Goal: Task Accomplishment & Management: Use online tool/utility

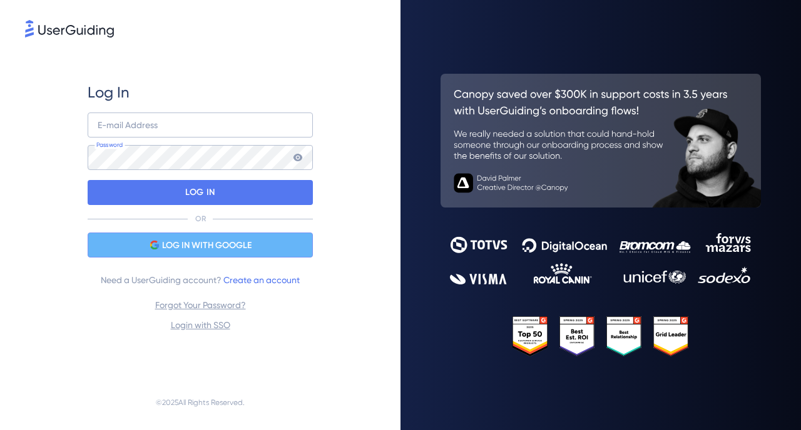
click at [189, 245] on span "LOG IN WITH GOOGLE" at bounding box center [206, 245] width 89 height 15
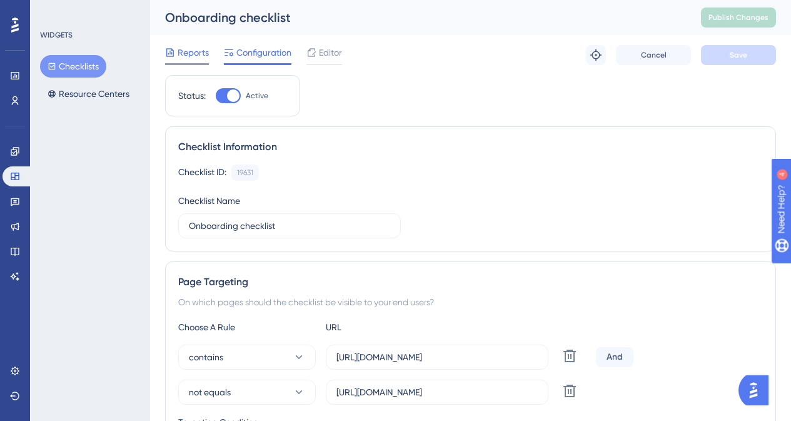
click at [175, 49] on div "Reports" at bounding box center [187, 52] width 44 height 15
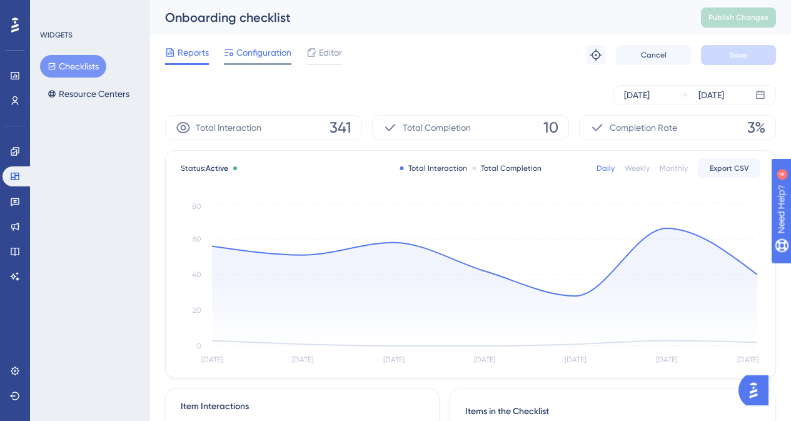
click at [267, 49] on span "Configuration" at bounding box center [263, 52] width 55 height 15
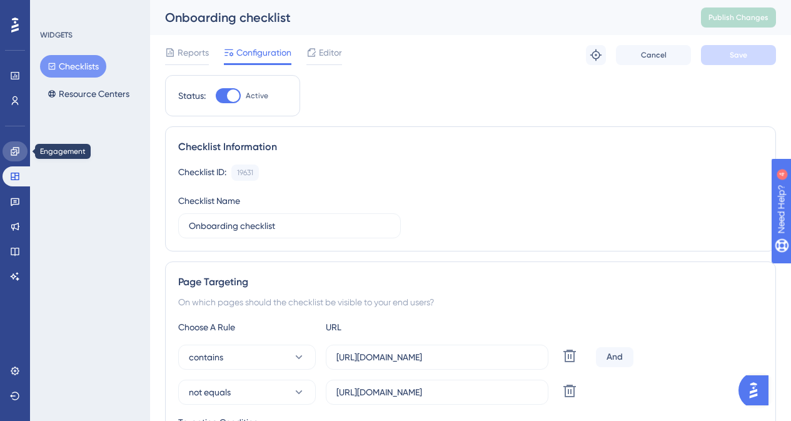
click at [11, 143] on link at bounding box center [15, 151] width 25 height 20
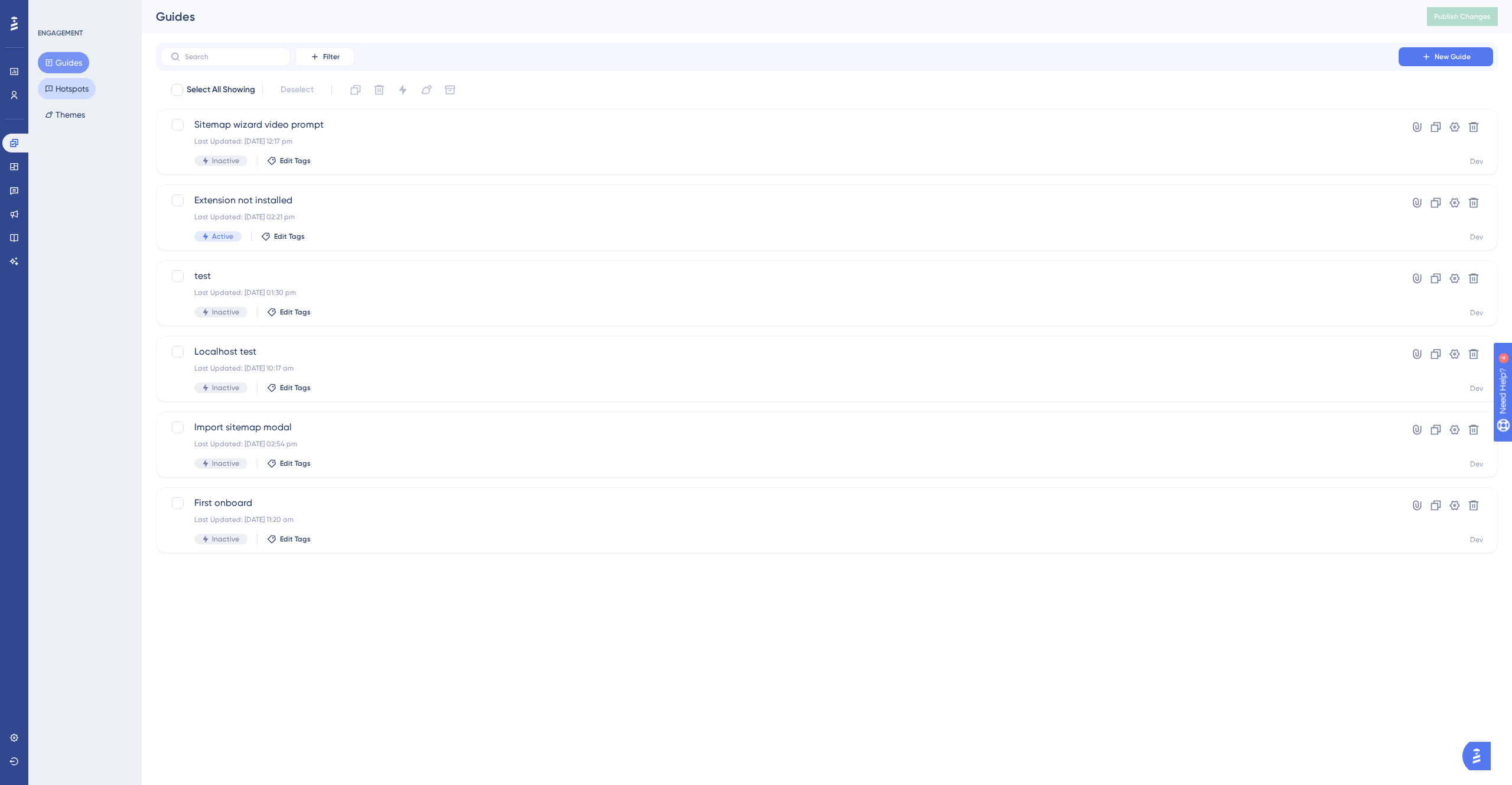
click at [91, 94] on button "Hotspots" at bounding box center [66, 89] width 58 height 22
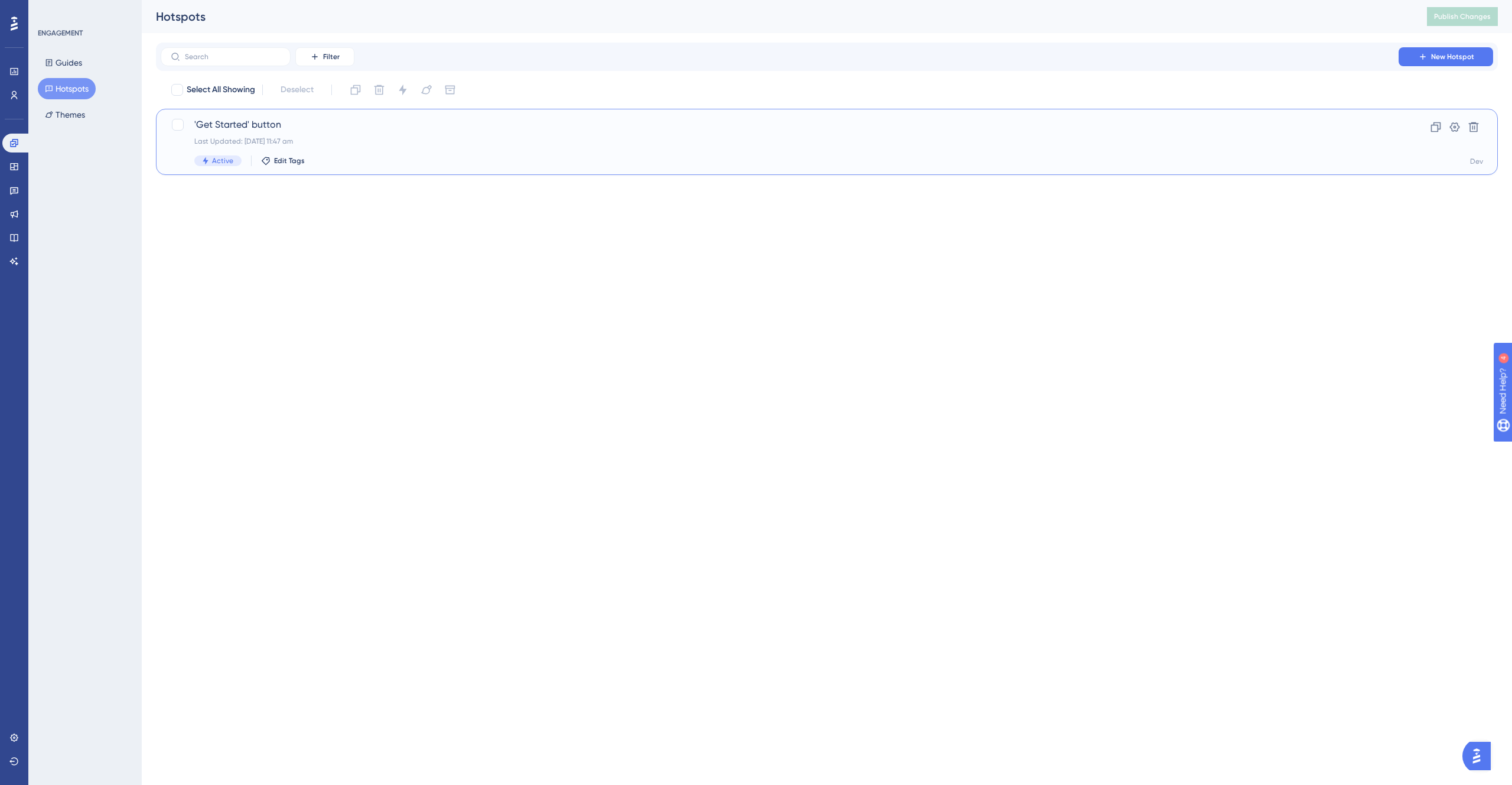
click at [355, 129] on span "'Get Started' button" at bounding box center [780, 124] width 1171 height 14
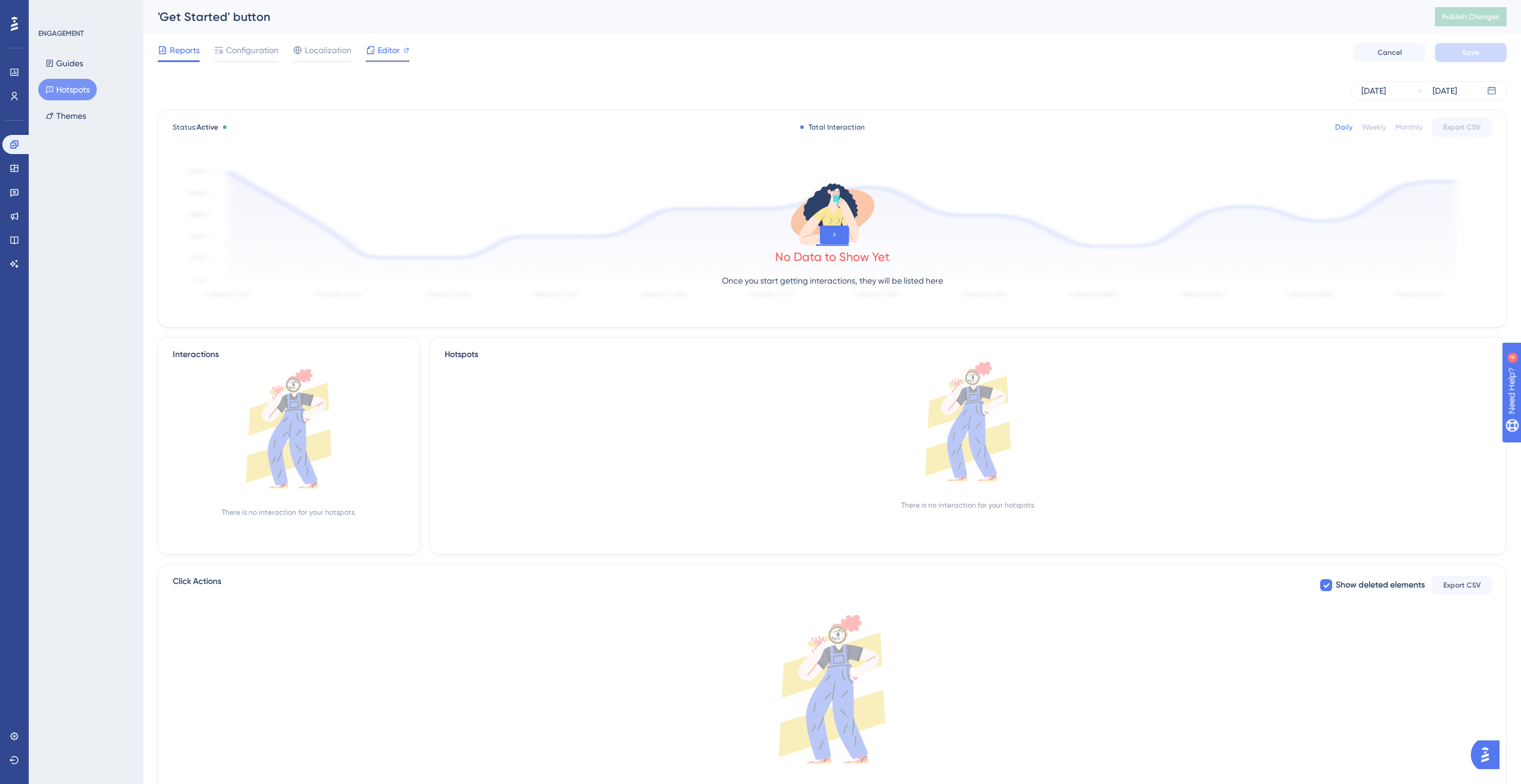
click at [387, 47] on span "Editor" at bounding box center [388, 50] width 22 height 14
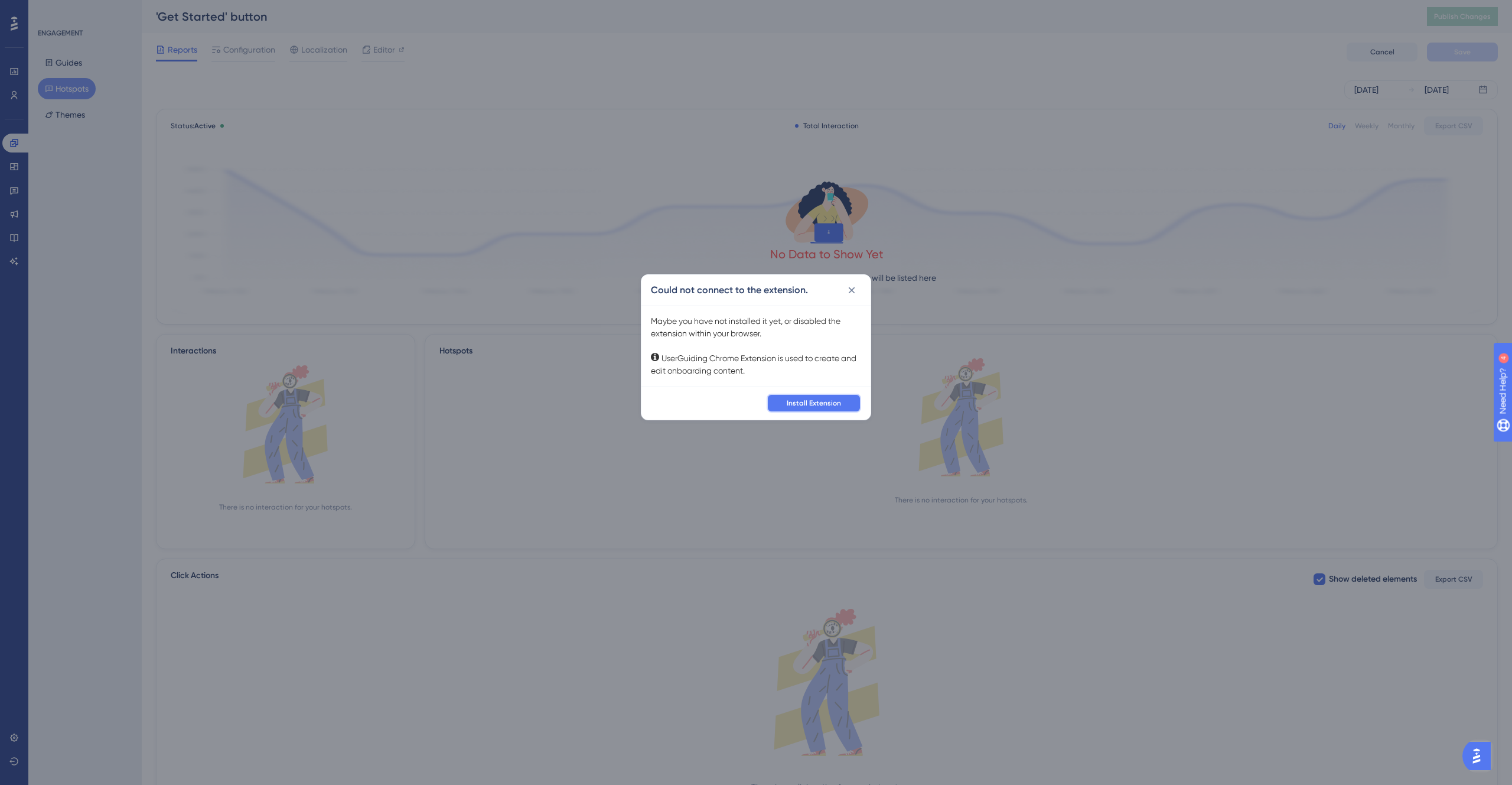
click at [756, 403] on span "Install Extension" at bounding box center [814, 403] width 55 height 9
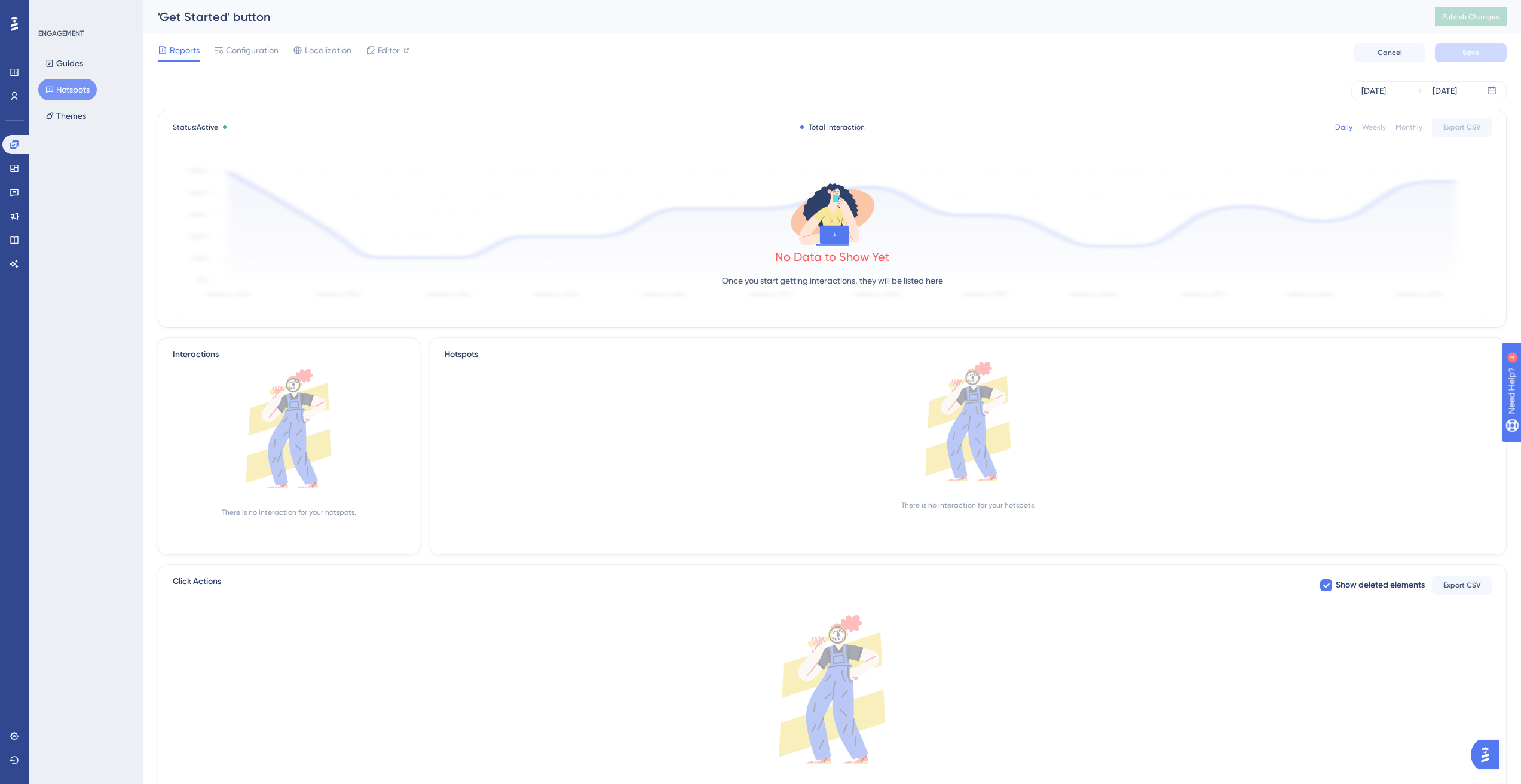
click at [764, 63] on div "Reports Configuration Localization Editor Cancel Save" at bounding box center [832, 53] width 1349 height 38
click at [481, 72] on div "[DATE] [DATE]" at bounding box center [832, 91] width 1349 height 38
drag, startPoint x: 578, startPoint y: 83, endPoint x: 447, endPoint y: 86, distance: 131.0
click at [575, 83] on div "[DATE] [DATE]" at bounding box center [832, 91] width 1349 height 19
click at [256, 62] on div "Reports Configuration Localization Editor Cancel Save" at bounding box center [832, 53] width 1349 height 38
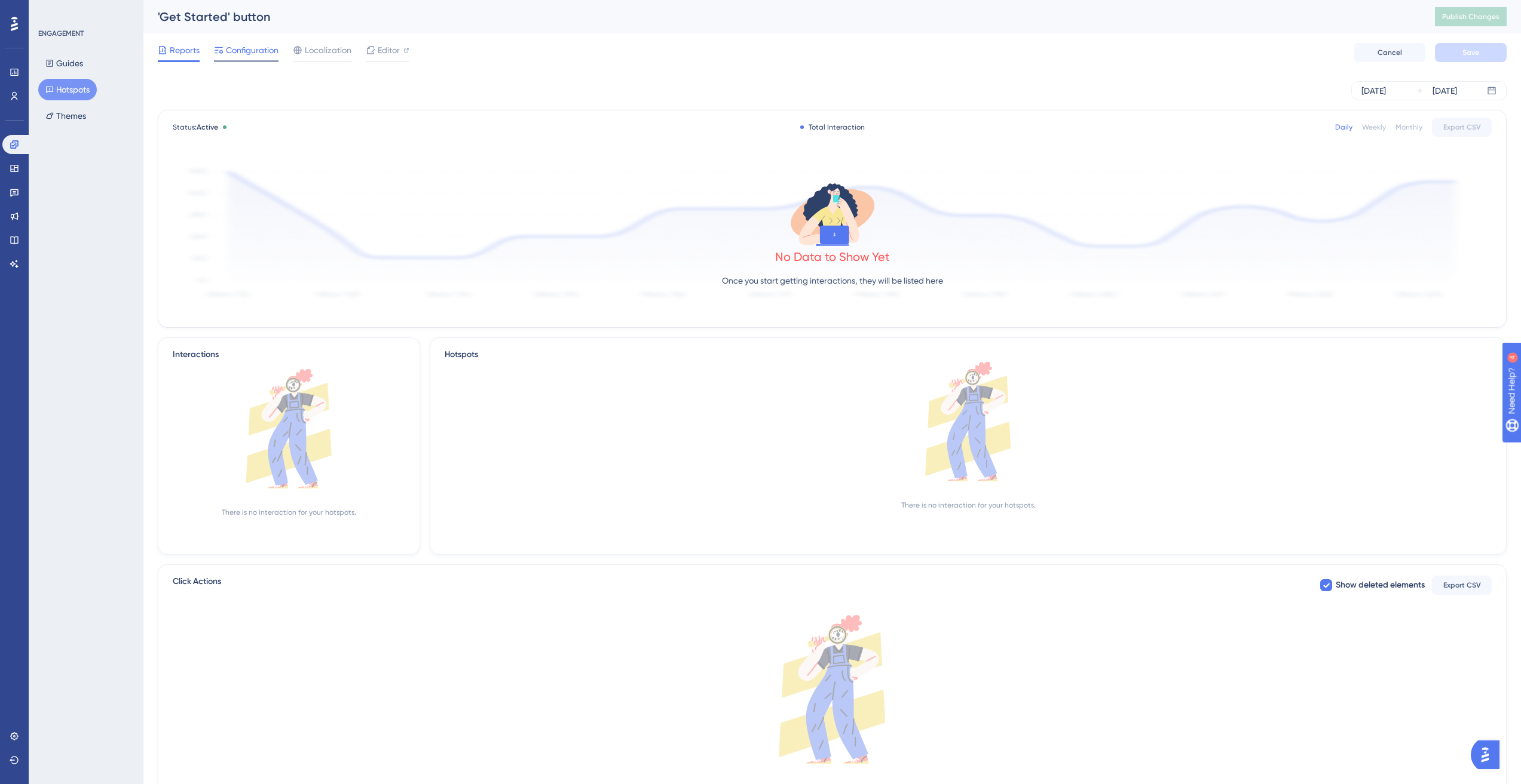
click at [255, 61] on div at bounding box center [246, 61] width 65 height 2
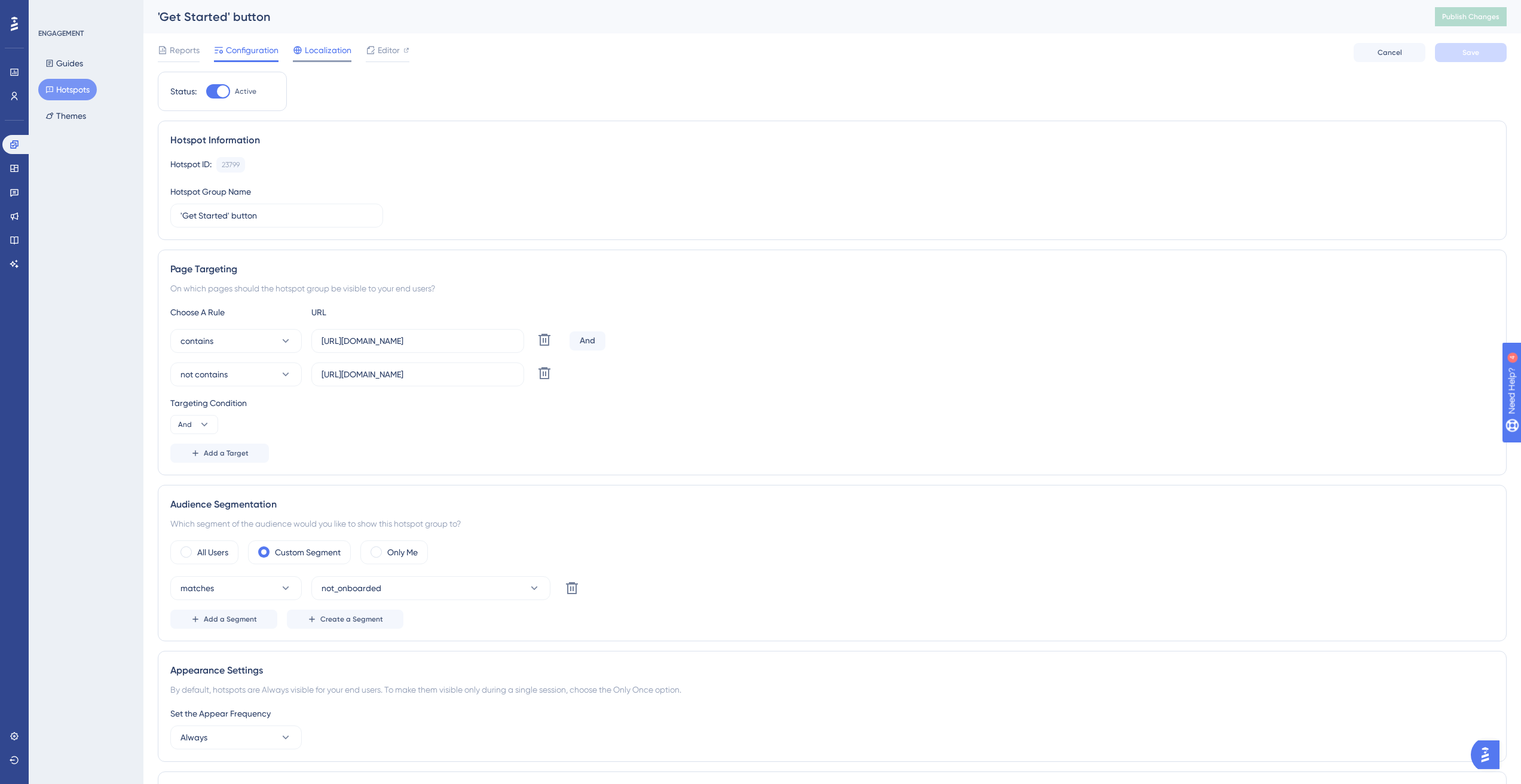
click at [340, 47] on span "Localization" at bounding box center [328, 50] width 47 height 14
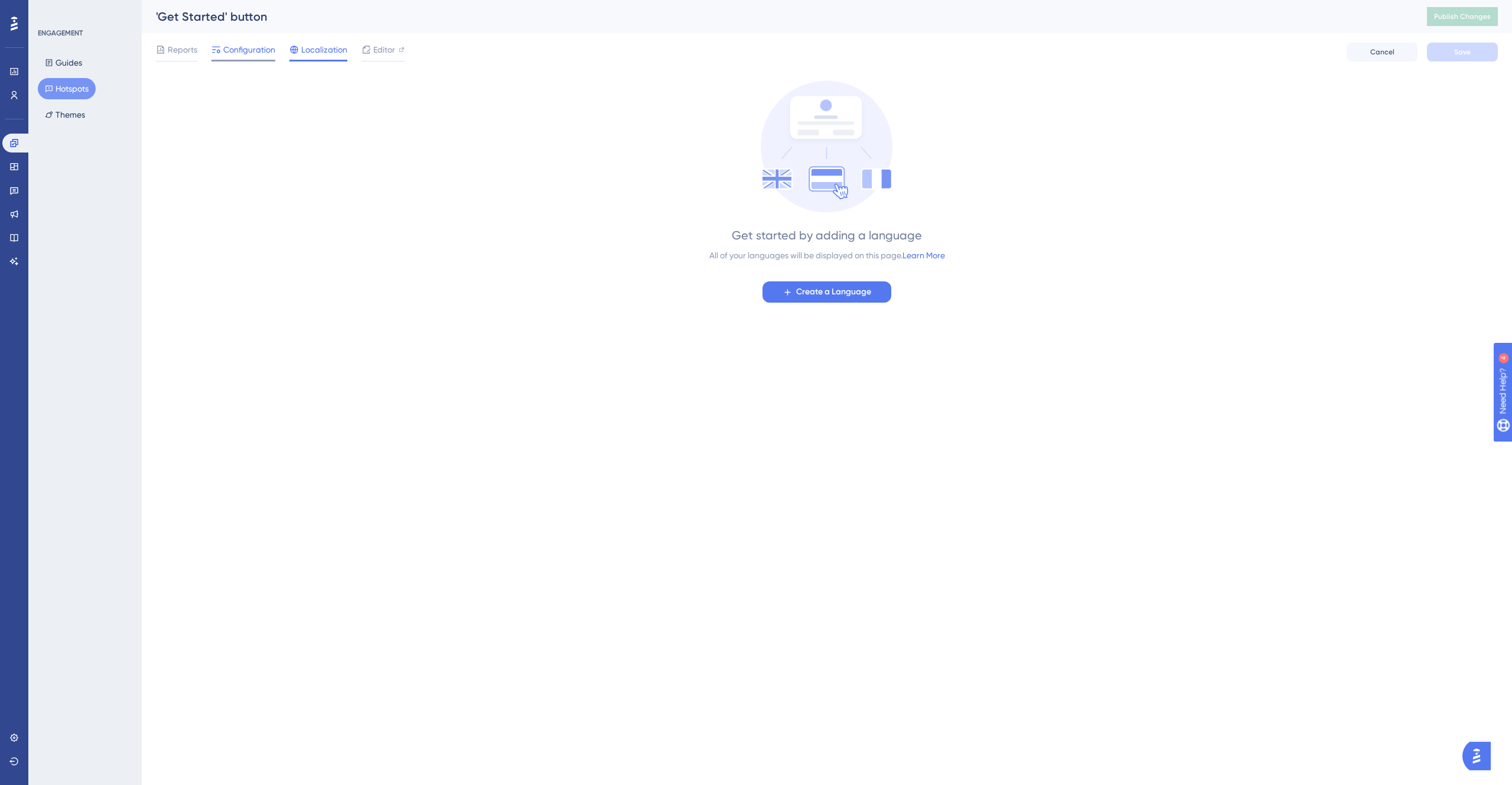
click at [263, 51] on span "Configuration" at bounding box center [248, 49] width 52 height 14
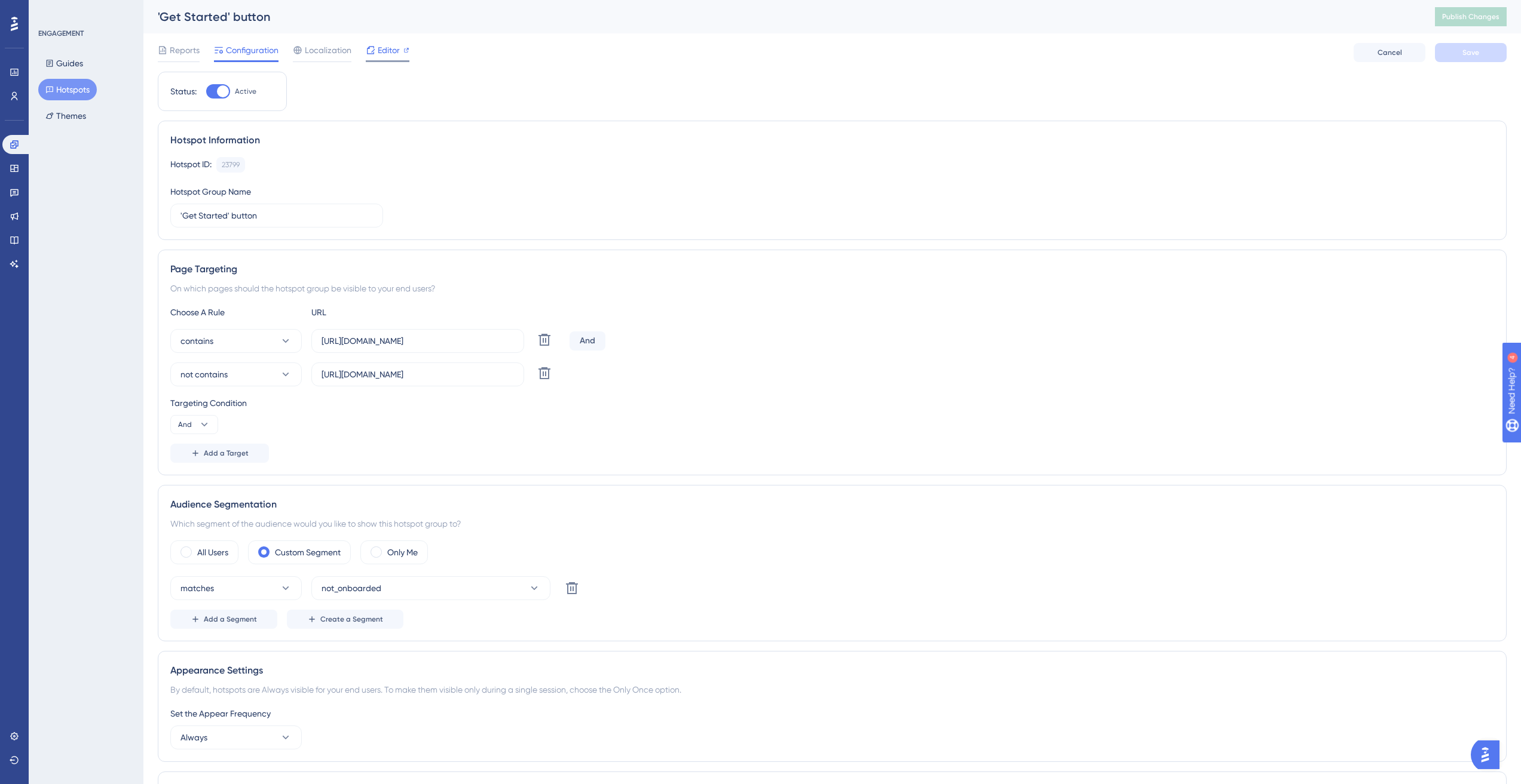
click at [396, 47] on span "Editor" at bounding box center [388, 50] width 22 height 14
